Goal: Navigation & Orientation: Find specific page/section

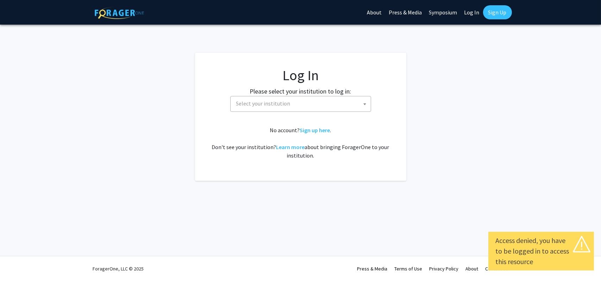
click at [275, 101] on span "Select your institution" at bounding box center [263, 103] width 54 height 7
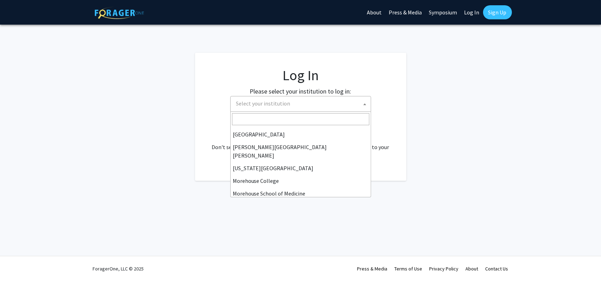
scroll to position [125, 0]
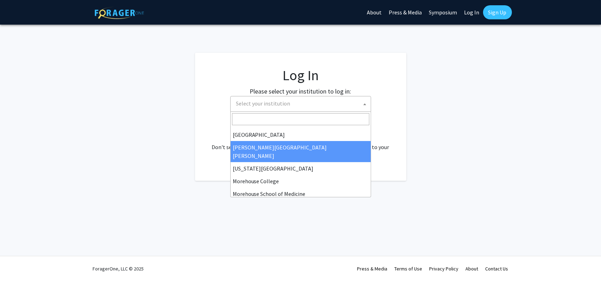
select select "1"
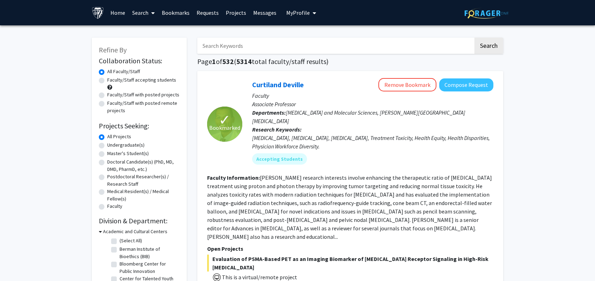
click at [176, 12] on link "Bookmarks" at bounding box center [175, 12] width 35 height 25
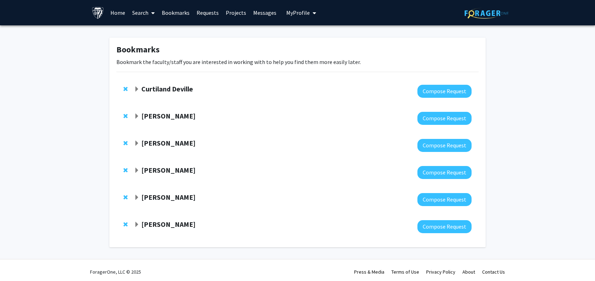
click at [137, 170] on span "Expand Michael Osmanski Bookmark" at bounding box center [137, 171] width 6 height 6
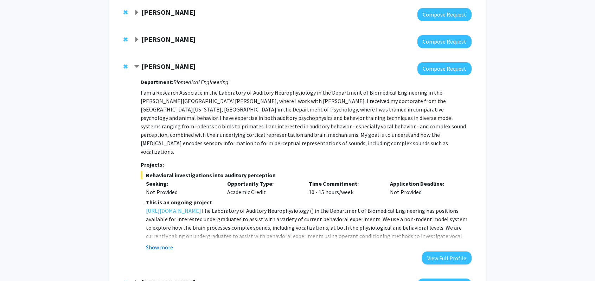
scroll to position [104, 0]
click at [201, 206] on link "[URL][DOMAIN_NAME]" at bounding box center [173, 210] width 55 height 8
